Goal: Transaction & Acquisition: Download file/media

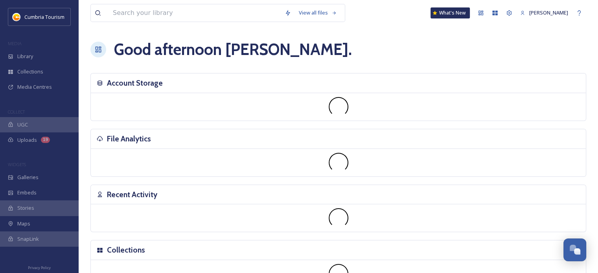
scroll to position [3121, 0]
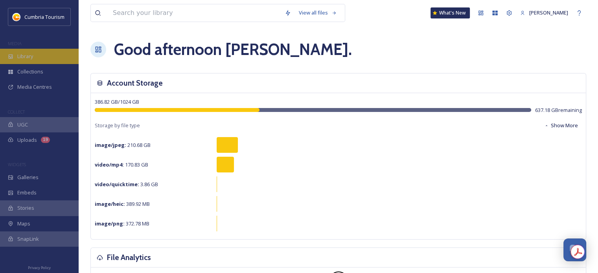
click at [8, 56] on icon at bounding box center [11, 57] width 6 height 6
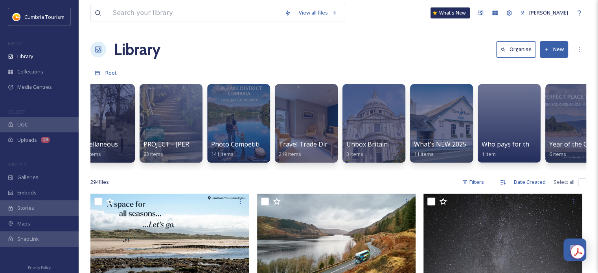
scroll to position [0, 857]
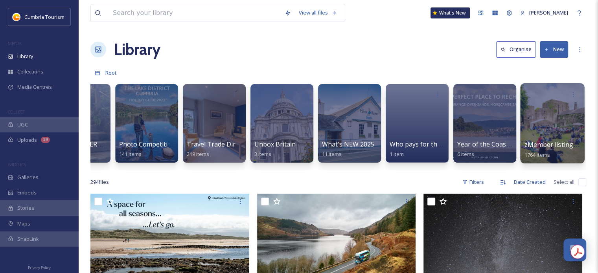
click at [557, 144] on span "zMember listing photos" at bounding box center [560, 144] width 72 height 9
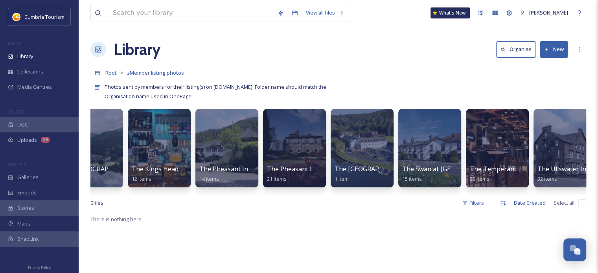
scroll to position [0, 2864]
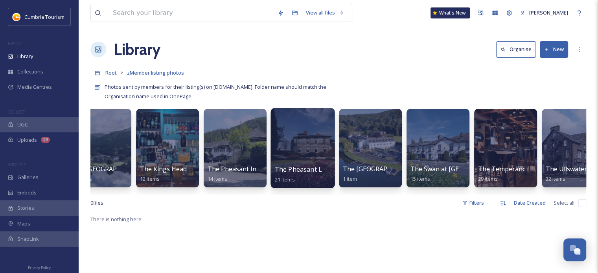
click at [299, 168] on span "The Pheasant Lodge" at bounding box center [306, 169] width 63 height 9
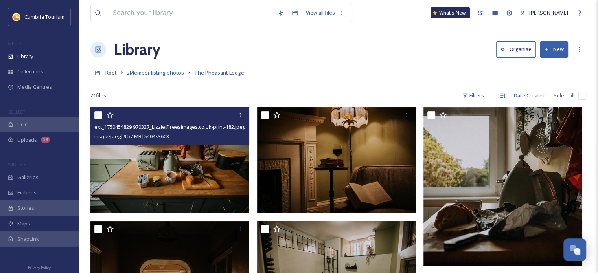
click at [215, 165] on img at bounding box center [169, 160] width 159 height 106
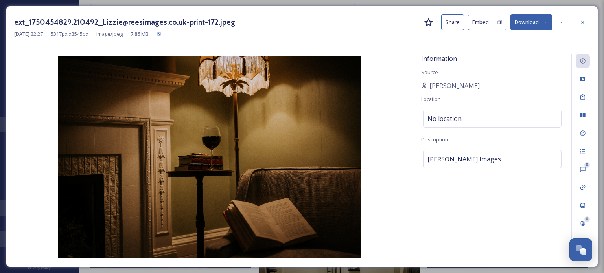
click at [532, 23] on button "Download" at bounding box center [531, 22] width 42 height 16
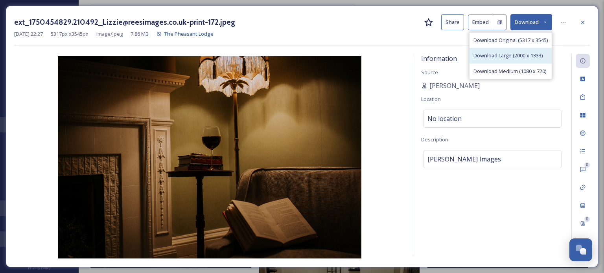
click at [528, 53] on span "Download Large (2000 x 1333)" at bounding box center [507, 55] width 69 height 7
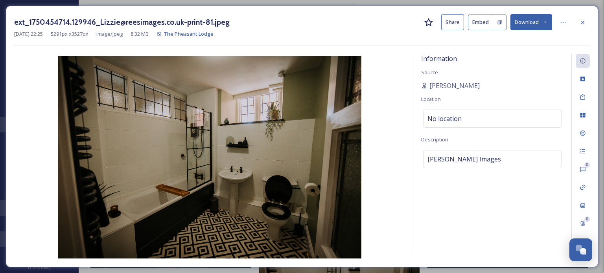
click at [536, 22] on button "Download" at bounding box center [531, 22] width 42 height 16
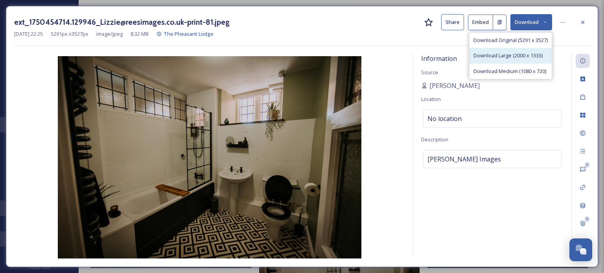
click at [527, 56] on span "Download Large (2000 x 1333)" at bounding box center [507, 55] width 69 height 7
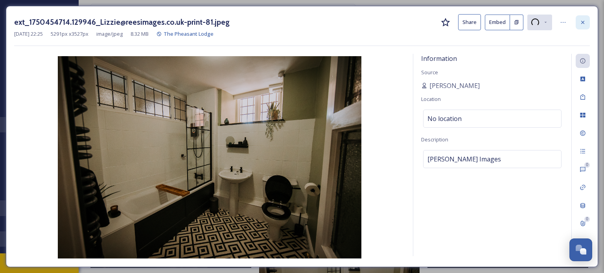
click at [581, 21] on icon at bounding box center [582, 22] width 6 height 6
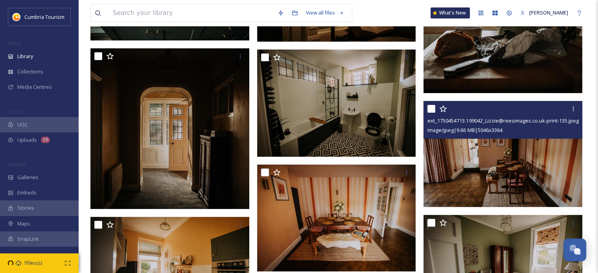
scroll to position [197, 0]
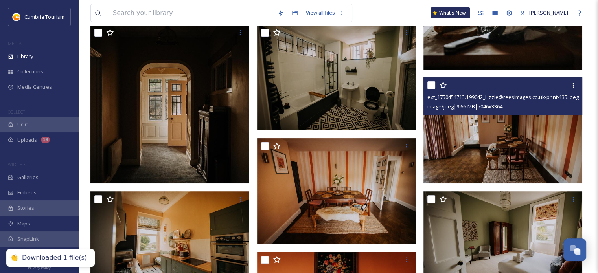
click at [504, 147] on img at bounding box center [502, 130] width 159 height 106
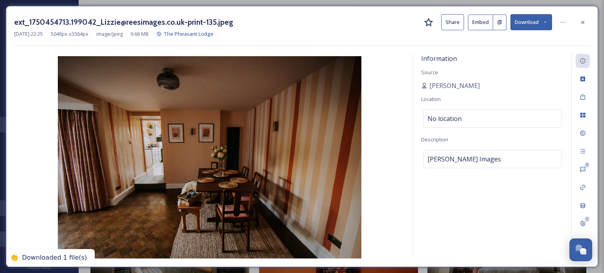
click at [522, 20] on button "Download" at bounding box center [531, 22] width 42 height 16
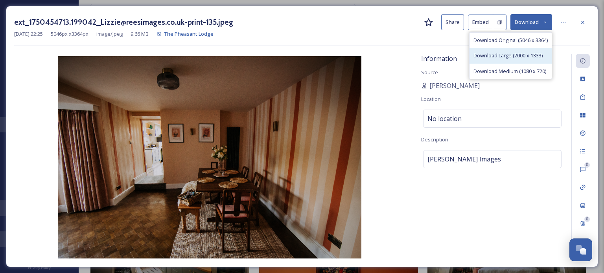
click at [524, 54] on span "Download Large (2000 x 1333)" at bounding box center [507, 55] width 69 height 7
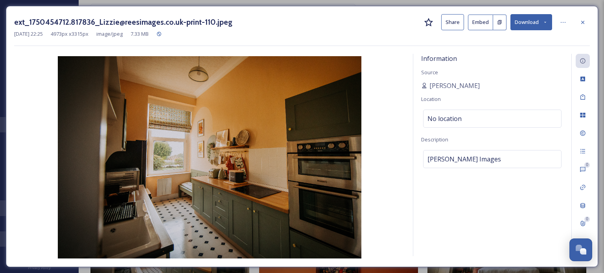
click at [530, 21] on button "Download" at bounding box center [531, 22] width 42 height 16
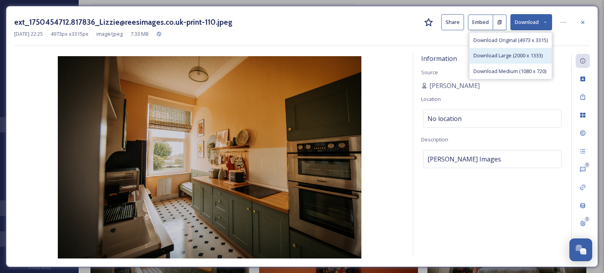
click at [513, 62] on div "Download Large (2000 x 1333)" at bounding box center [510, 55] width 82 height 15
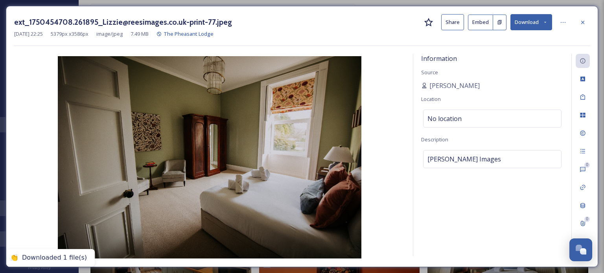
click at [543, 23] on icon at bounding box center [545, 22] width 5 height 5
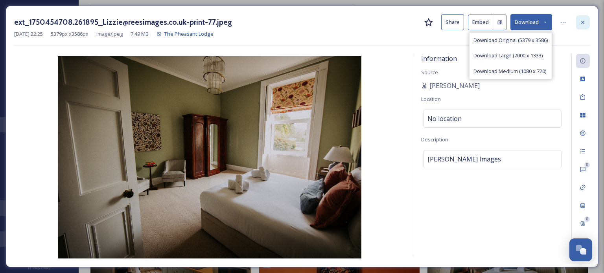
click at [578, 24] on div at bounding box center [583, 22] width 14 height 14
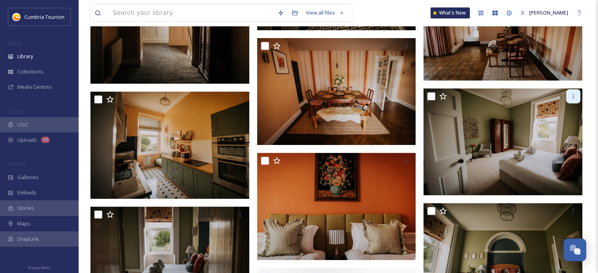
scroll to position [315, 0]
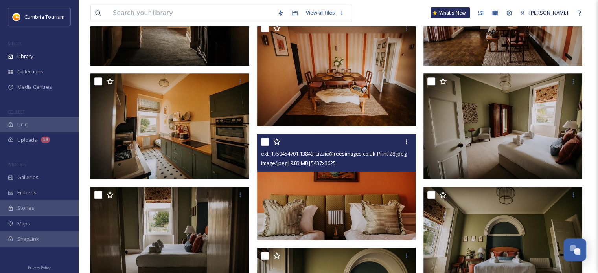
click at [356, 223] on img at bounding box center [336, 187] width 159 height 106
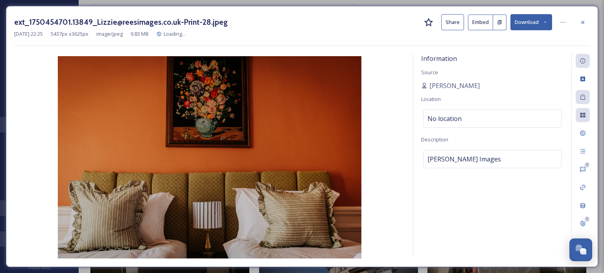
click at [526, 24] on button "Download" at bounding box center [531, 22] width 42 height 16
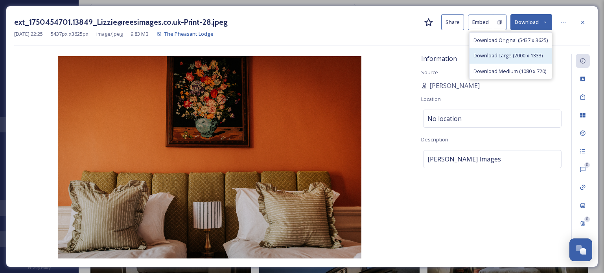
click at [513, 59] on span "Download Large (2000 x 1333)" at bounding box center [507, 55] width 69 height 7
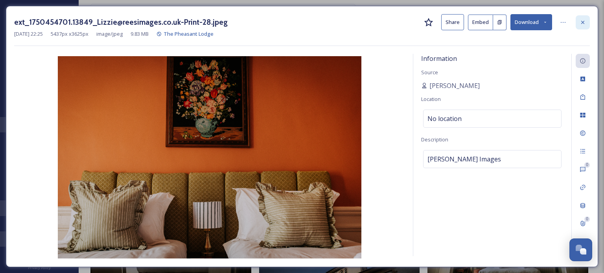
click at [581, 19] on icon at bounding box center [582, 22] width 6 height 6
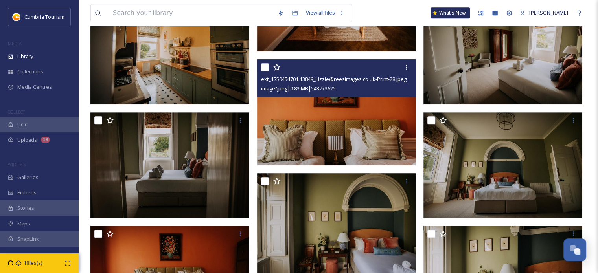
scroll to position [432, 0]
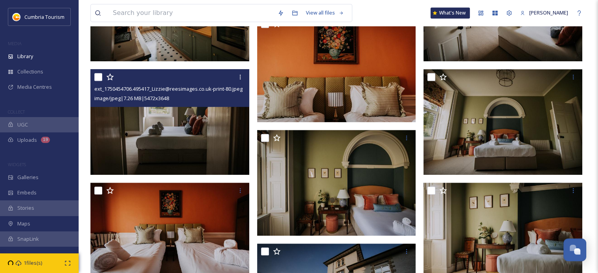
click at [214, 134] on img at bounding box center [169, 122] width 159 height 106
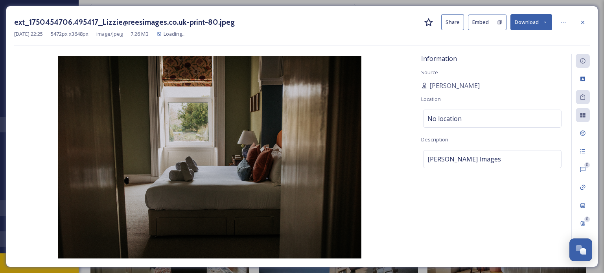
drag, startPoint x: 478, startPoint y: 23, endPoint x: 494, endPoint y: 26, distance: 16.4
click at [486, 31] on div "ext_1750454706.495417_Lizzie@reesimages.co.uk-print-80.jpeg Share Embed Downloa…" at bounding box center [302, 30] width 576 height 32
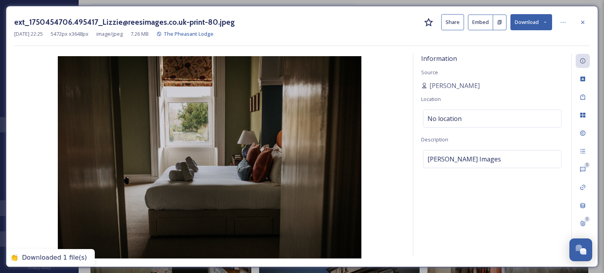
click at [536, 26] on button "Download" at bounding box center [531, 22] width 42 height 16
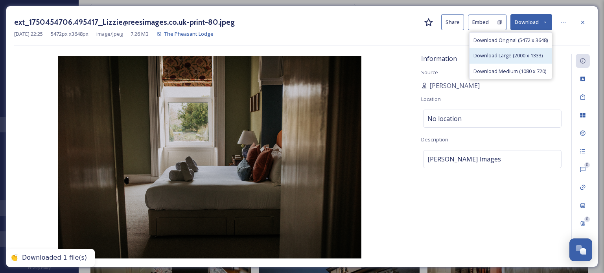
click at [516, 53] on span "Download Large (2000 x 1333)" at bounding box center [507, 55] width 69 height 7
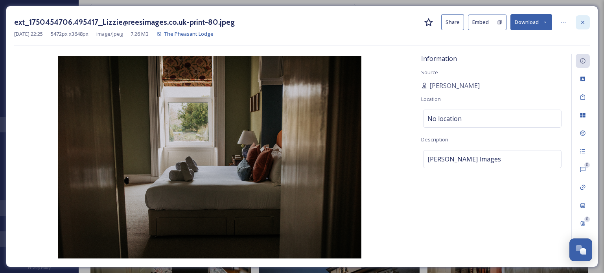
click at [585, 22] on icon at bounding box center [582, 22] width 6 height 6
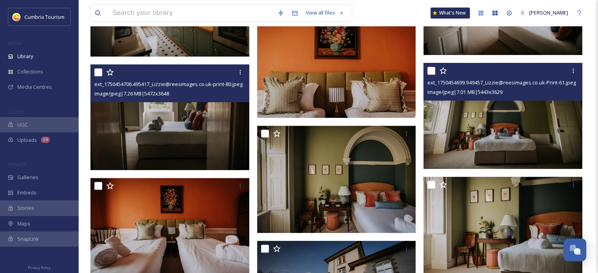
scroll to position [472, 0]
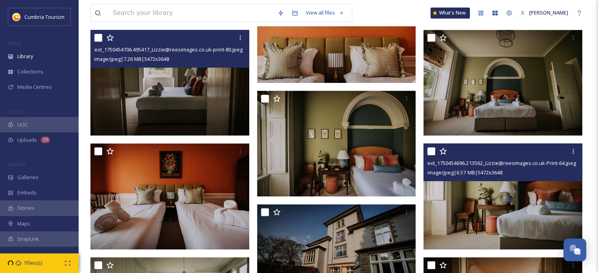
click at [522, 230] on img at bounding box center [502, 196] width 159 height 106
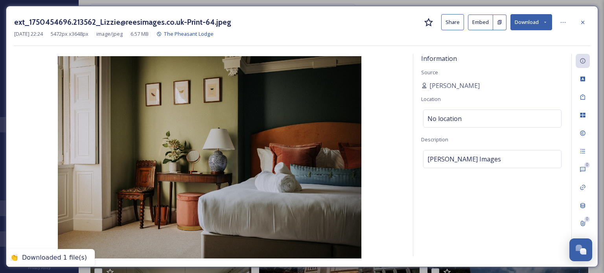
click at [539, 25] on button "Download" at bounding box center [531, 22] width 42 height 16
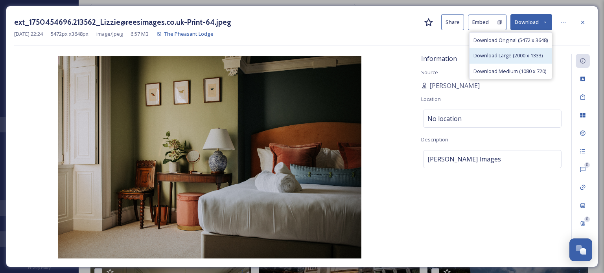
click at [517, 57] on span "Download Large (2000 x 1333)" at bounding box center [507, 55] width 69 height 7
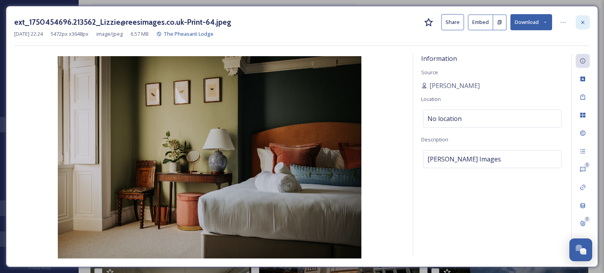
click at [585, 25] on icon at bounding box center [582, 22] width 6 height 6
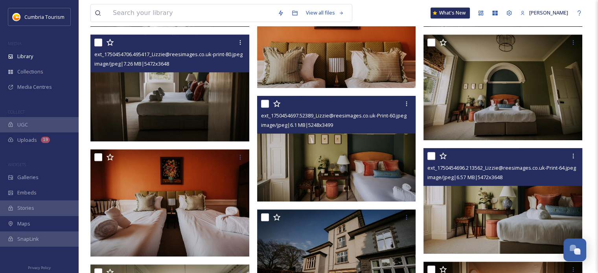
click at [375, 177] on img at bounding box center [336, 149] width 159 height 106
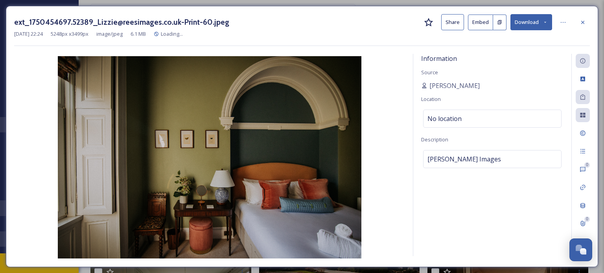
click at [529, 17] on button "Download" at bounding box center [531, 22] width 42 height 16
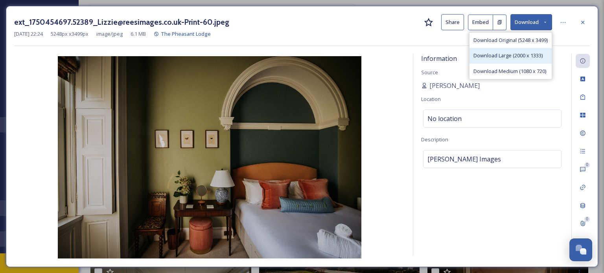
click at [517, 56] on span "Download Large (2000 x 1333)" at bounding box center [507, 55] width 69 height 7
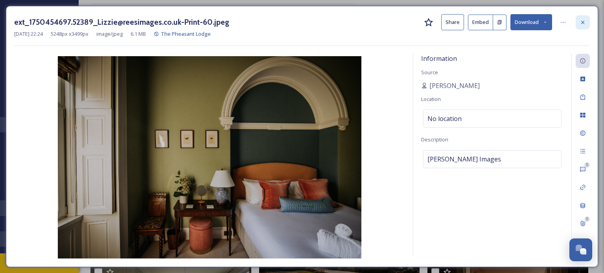
click at [583, 17] on div at bounding box center [583, 22] width 14 height 14
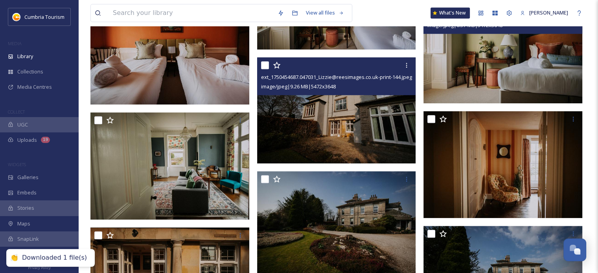
scroll to position [629, 0]
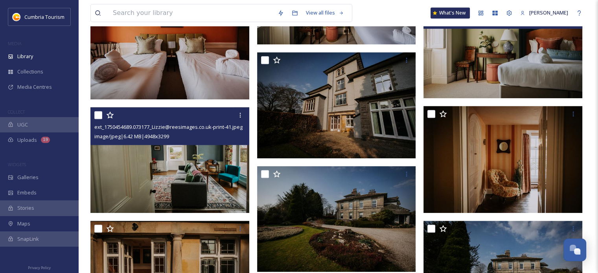
click at [213, 166] on img at bounding box center [169, 160] width 159 height 106
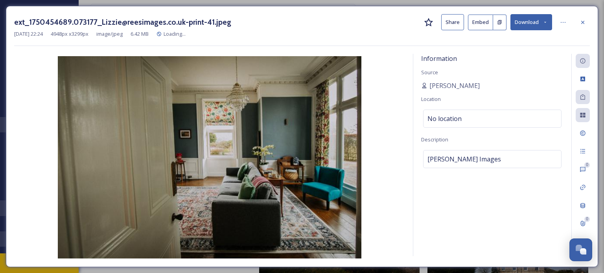
click at [539, 22] on button "Download" at bounding box center [531, 22] width 42 height 16
click at [563, 12] on div "ext_1750454689.073177_Lizzie@reesimages.co.uk-print-41.jpeg Share Embed Downloa…" at bounding box center [302, 136] width 592 height 261
click at [359, 20] on div "ext_1750454689.073177_Lizzie@reesimages.co.uk-print-41.jpeg Share Embed Download" at bounding box center [302, 22] width 576 height 16
click at [535, 20] on button "Download" at bounding box center [531, 22] width 42 height 16
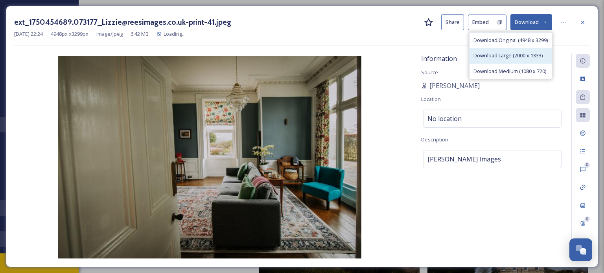
click at [522, 53] on span "Download Large (2000 x 1333)" at bounding box center [507, 55] width 69 height 7
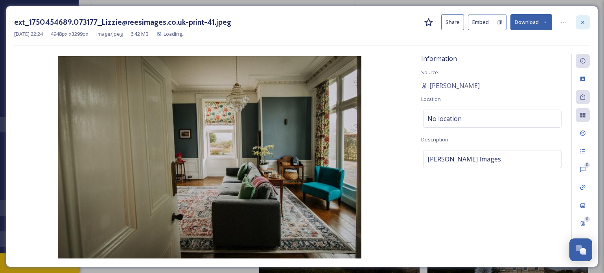
click at [585, 24] on icon at bounding box center [582, 22] width 6 height 6
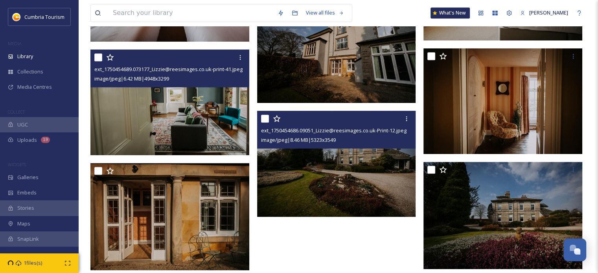
scroll to position [697, 0]
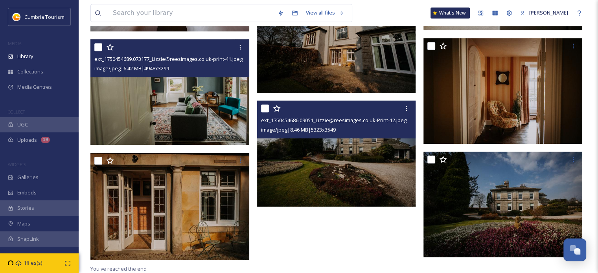
click at [361, 188] on img at bounding box center [336, 154] width 159 height 106
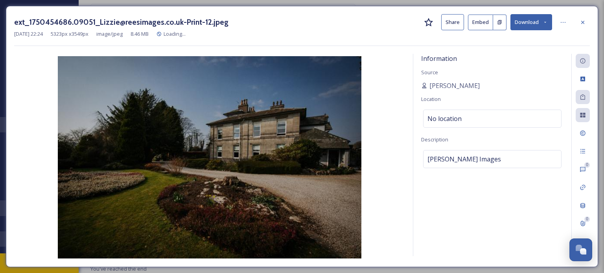
click at [544, 23] on icon at bounding box center [545, 22] width 5 height 5
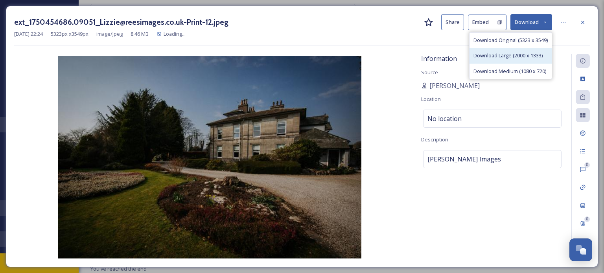
click at [528, 55] on span "Download Large (2000 x 1333)" at bounding box center [507, 55] width 69 height 7
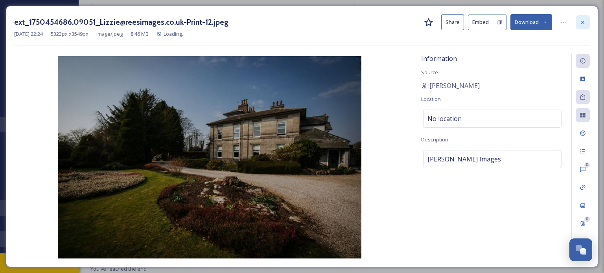
click at [583, 25] on icon at bounding box center [582, 22] width 6 height 6
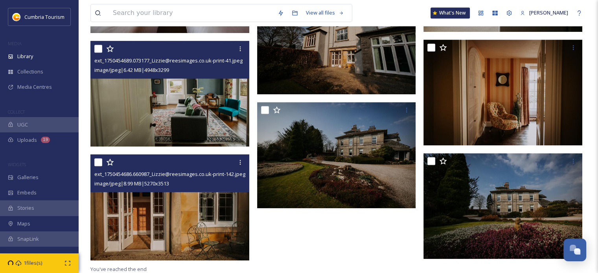
click at [179, 246] on img at bounding box center [169, 207] width 159 height 106
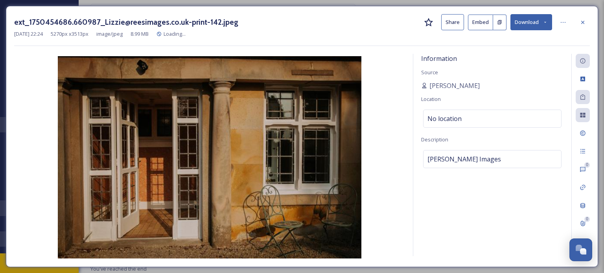
click at [538, 24] on button "Download" at bounding box center [531, 22] width 42 height 16
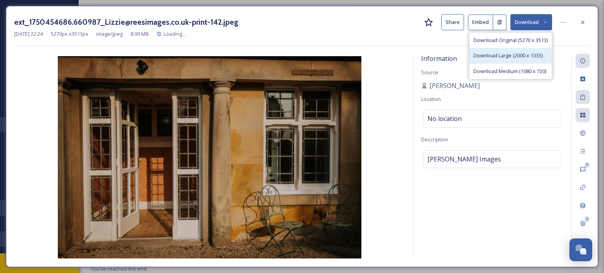
click at [511, 57] on span "Download Large (2000 x 1333)" at bounding box center [507, 55] width 69 height 7
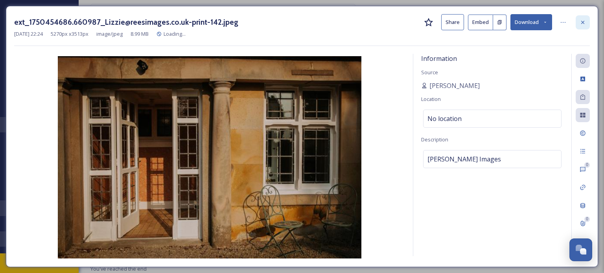
click at [580, 22] on icon at bounding box center [582, 22] width 6 height 6
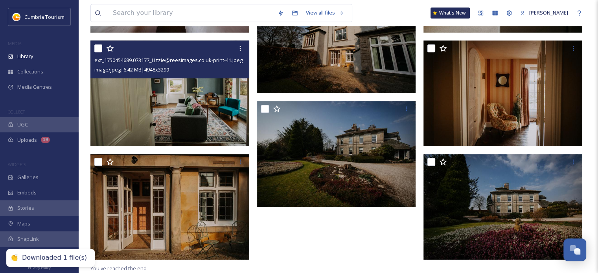
scroll to position [689, 0]
